Goal: Task Accomplishment & Management: Manage account settings

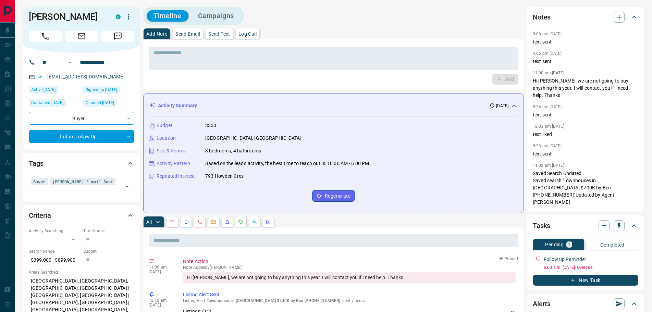
drag, startPoint x: 250, startPoint y: 36, endPoint x: 258, endPoint y: 43, distance: 10.7
click at [250, 36] on p "Log Call" at bounding box center [248, 34] width 18 height 5
click at [502, 78] on button "Log Call" at bounding box center [505, 79] width 27 height 11
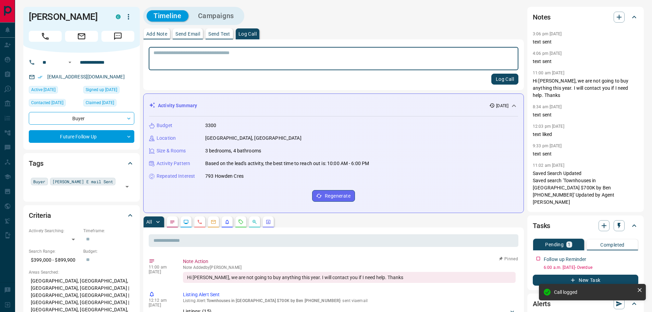
click at [153, 33] on p "Add Note" at bounding box center [156, 34] width 21 height 5
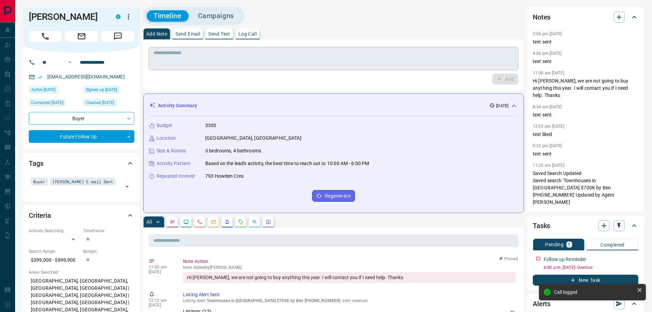
click at [162, 50] on textarea at bounding box center [334, 58] width 360 height 17
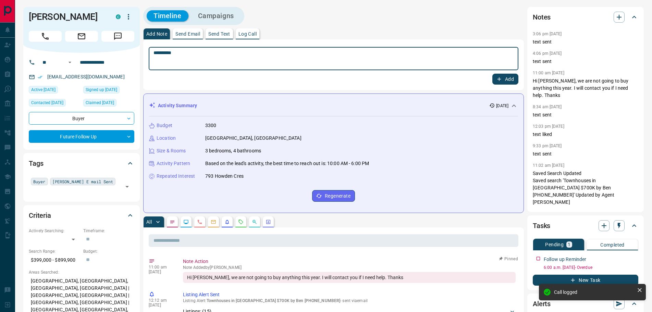
type textarea "*********"
click at [504, 76] on button "Add" at bounding box center [506, 79] width 26 height 11
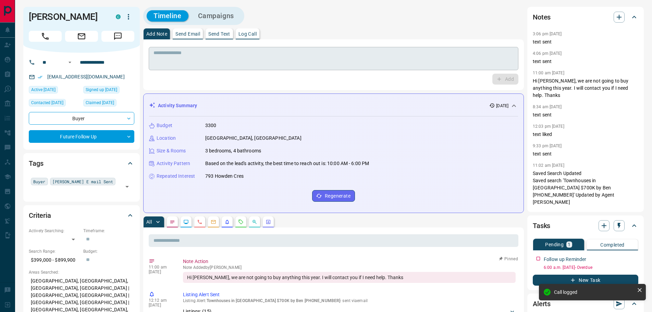
click at [168, 59] on textarea at bounding box center [334, 58] width 360 height 17
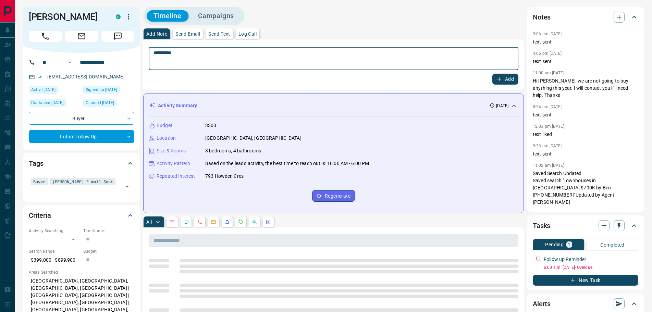
type textarea "*********"
click at [497, 78] on icon "button" at bounding box center [499, 79] width 6 height 6
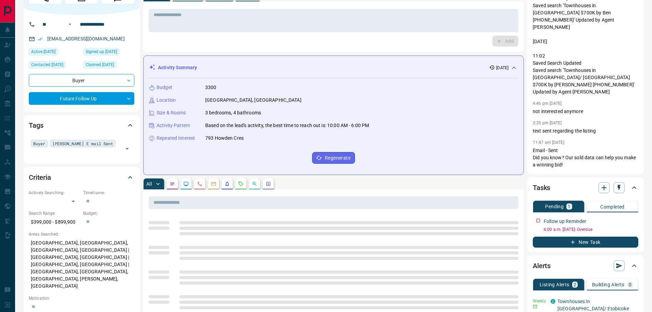
scroll to position [137, 0]
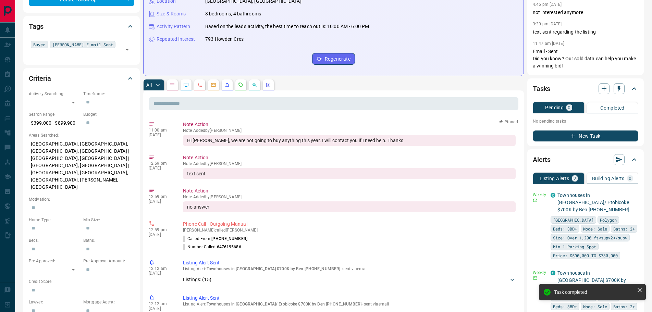
click at [619, 89] on icon "button" at bounding box center [619, 89] width 3 height 6
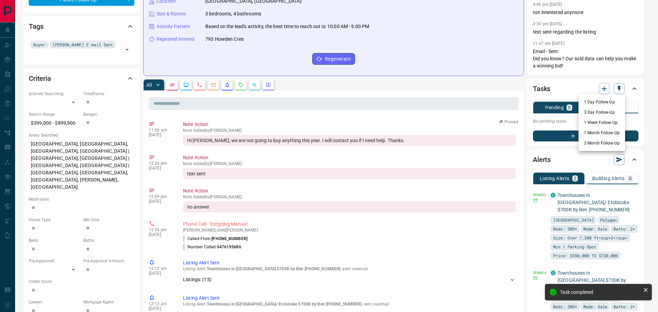
click at [595, 143] on li "3 Month Follow-Up" at bounding box center [602, 143] width 47 height 10
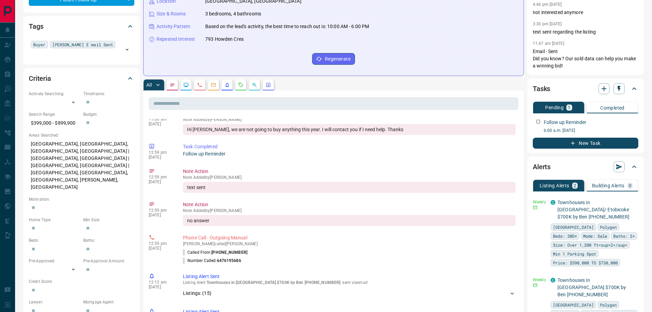
scroll to position [0, 0]
